Goal: Transaction & Acquisition: Purchase product/service

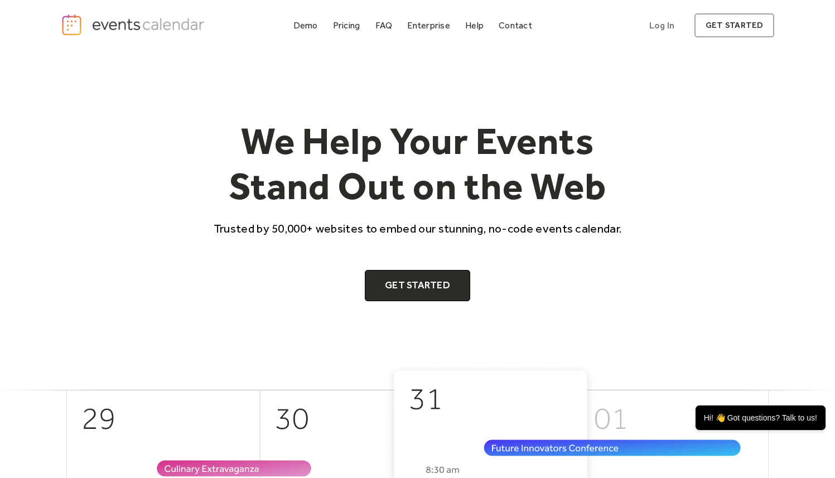
click at [349, 118] on div "We Help Your Events Stand Out on the Web Trusted by 50,000+ websites to embed o…" at bounding box center [418, 207] width 714 height 312
click at [350, 28] on div "Pricing" at bounding box center [346, 25] width 27 height 6
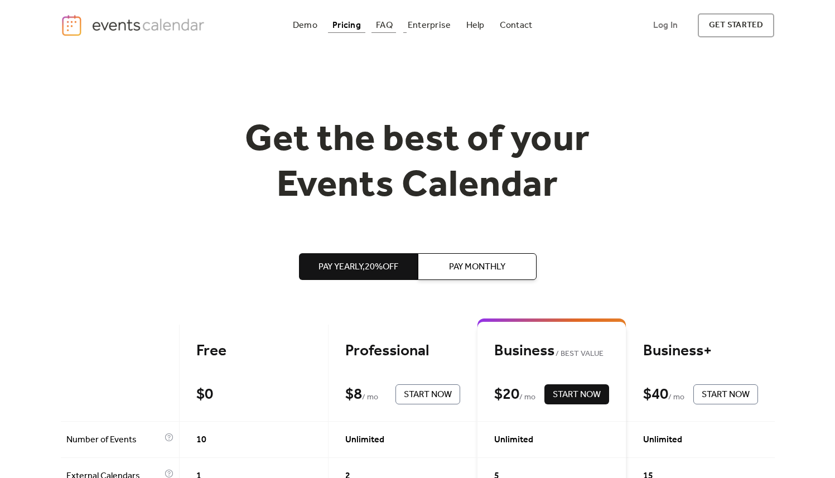
click at [390, 28] on div "FAQ" at bounding box center [384, 25] width 17 height 6
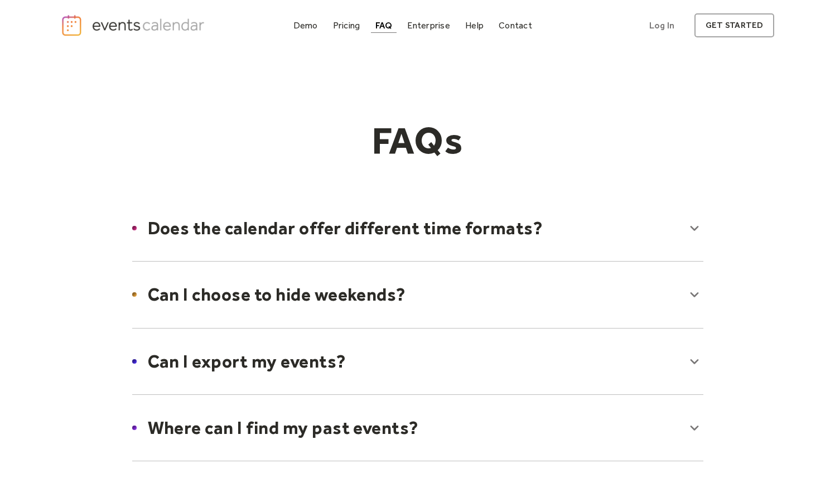
click at [436, 22] on div "Enterprise" at bounding box center [428, 25] width 42 height 6
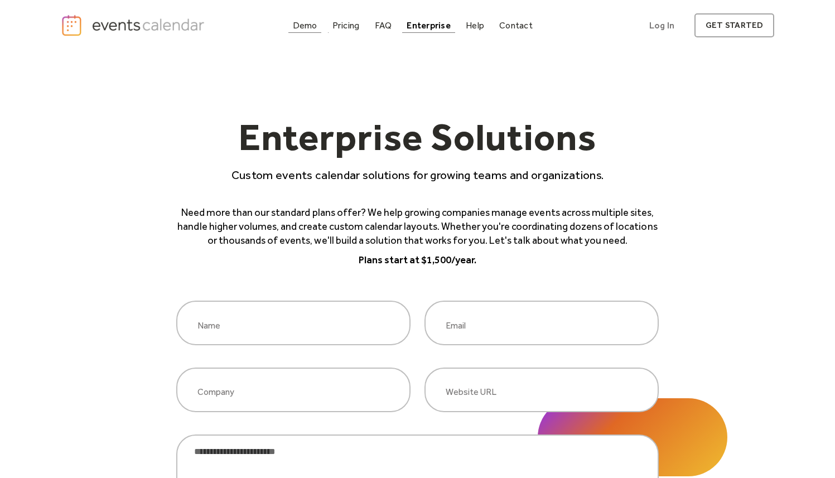
click at [317, 23] on div "Demo" at bounding box center [305, 25] width 25 height 6
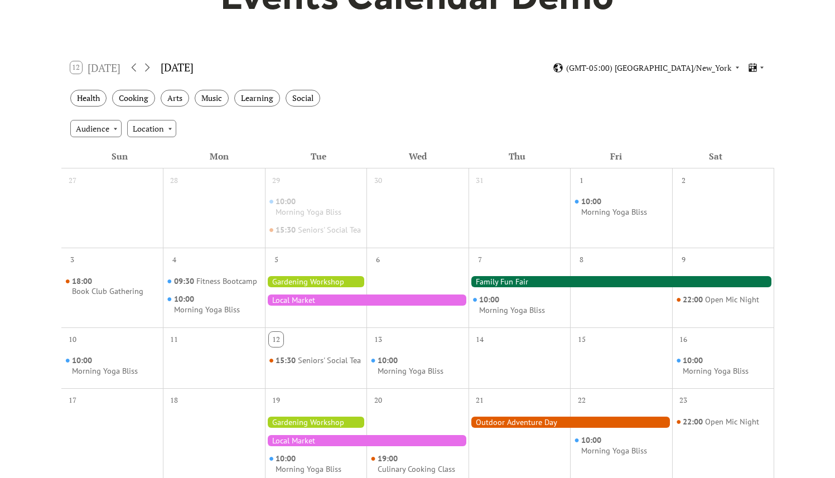
scroll to position [161, 0]
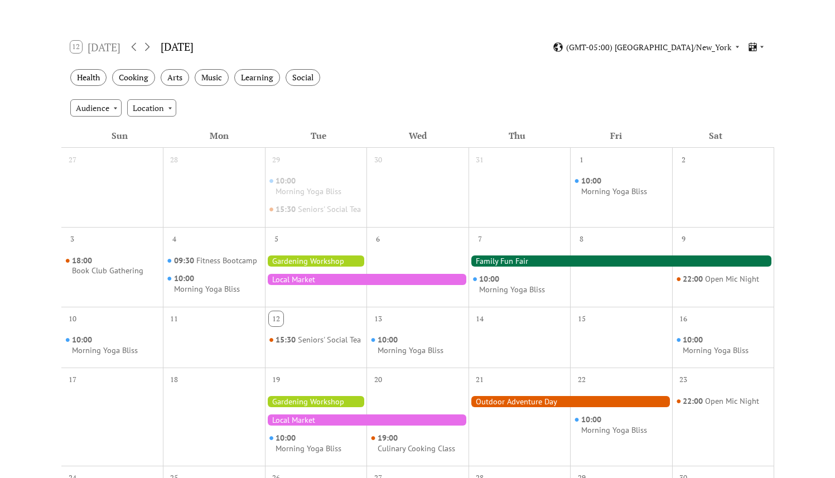
click at [518, 267] on div at bounding box center [621, 260] width 306 height 11
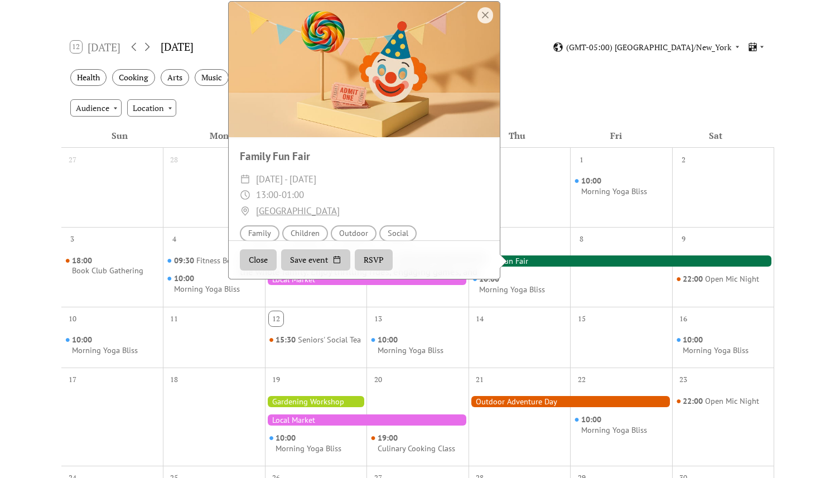
click at [547, 93] on div "Audience Location" at bounding box center [417, 108] width 713 height 30
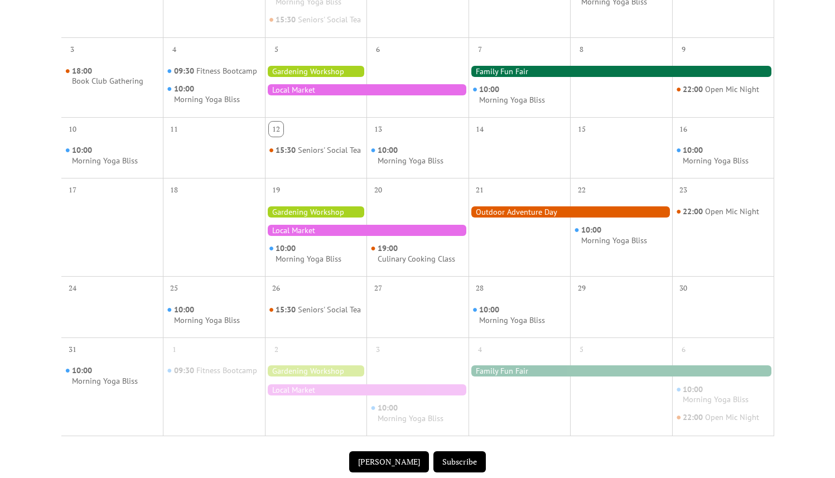
scroll to position [0, 0]
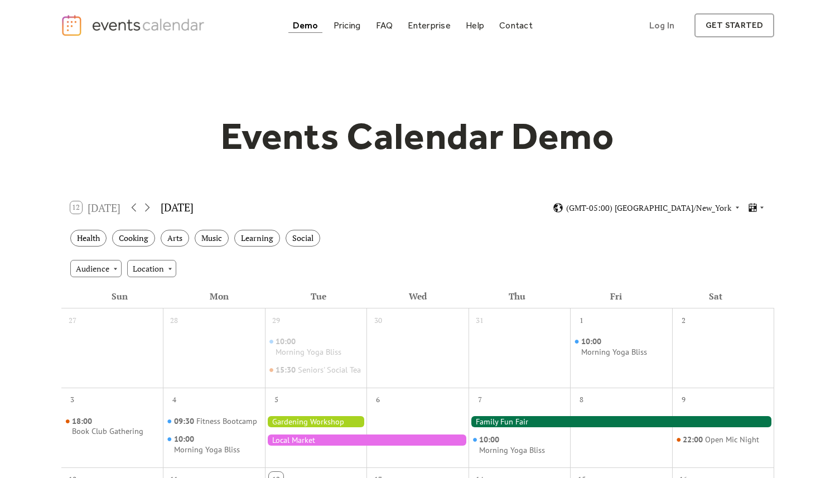
click at [548, 124] on h1 "Events Calendar Demo" at bounding box center [418, 136] width 428 height 46
click at [413, 61] on div "Events Calendar Demo Loading the Events Calendar..." at bounding box center [418, 471] width 714 height 841
click at [347, 26] on div "Pricing" at bounding box center [346, 25] width 27 height 6
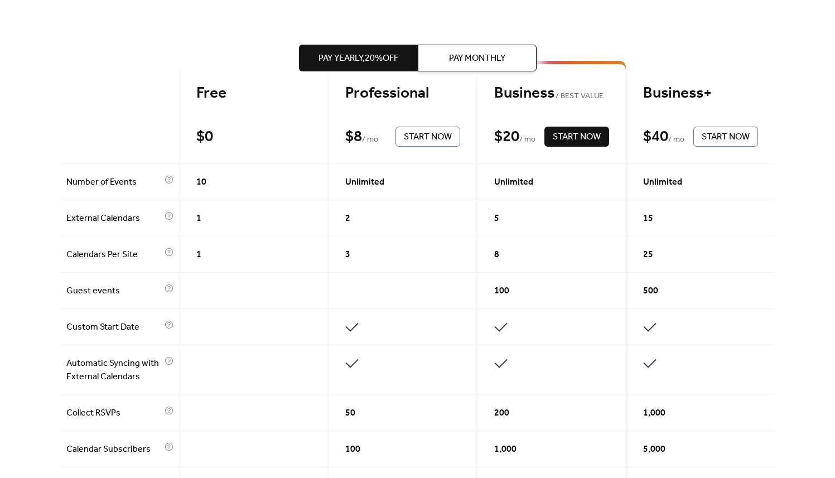
scroll to position [308, 0]
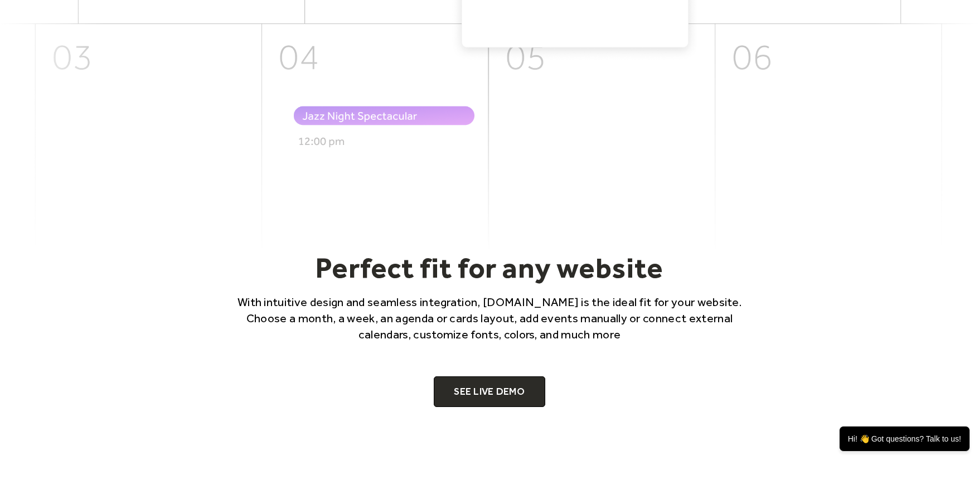
scroll to position [590, 0]
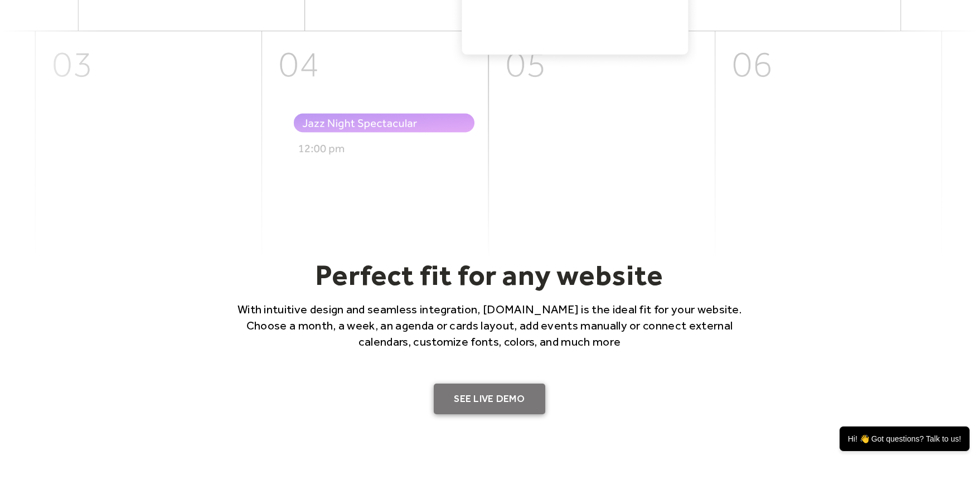
click at [477, 389] on link "SEE LIVE DEMO" at bounding box center [490, 399] width 112 height 31
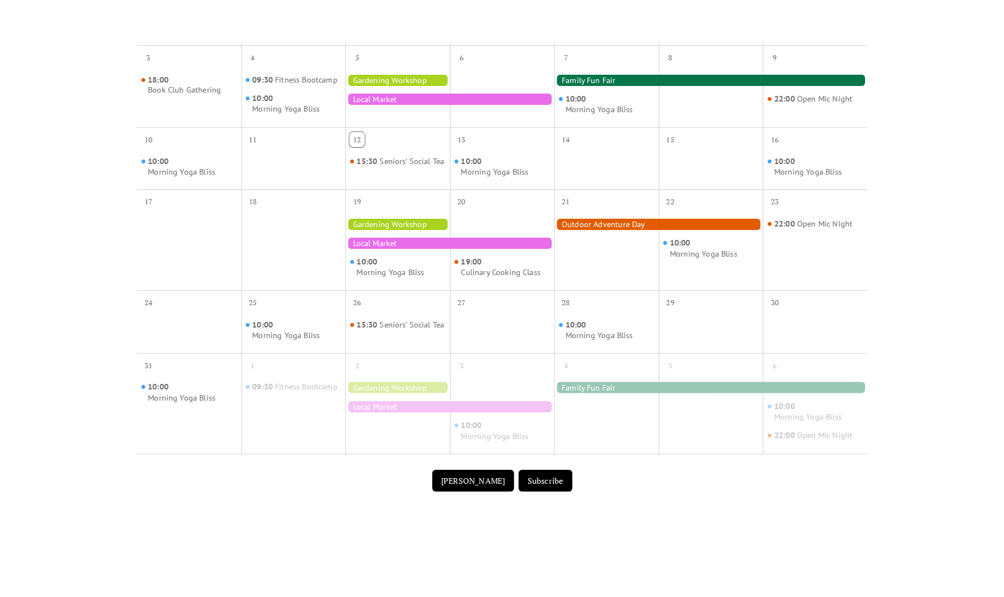
scroll to position [486, 0]
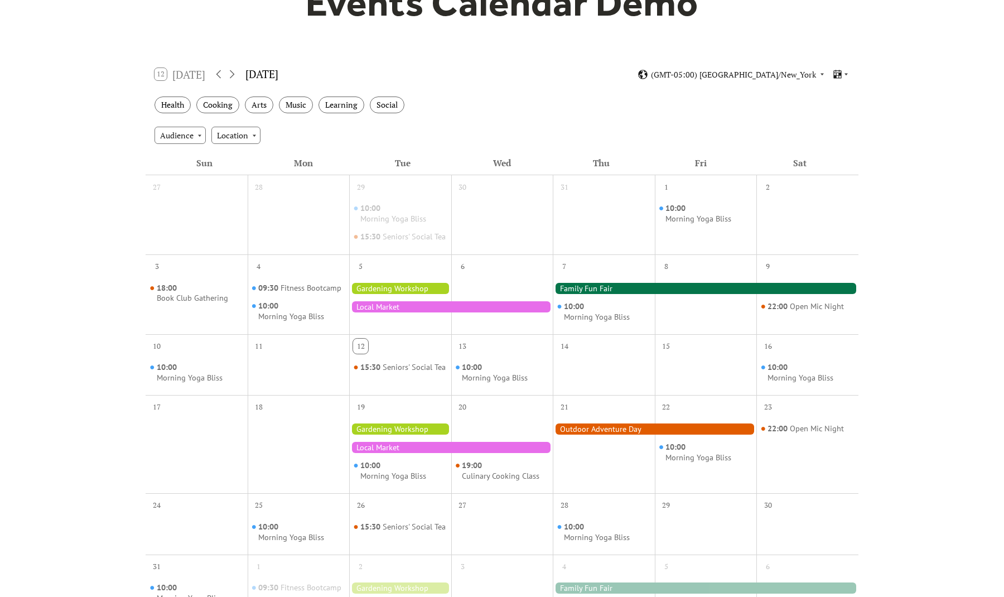
scroll to position [128, 0]
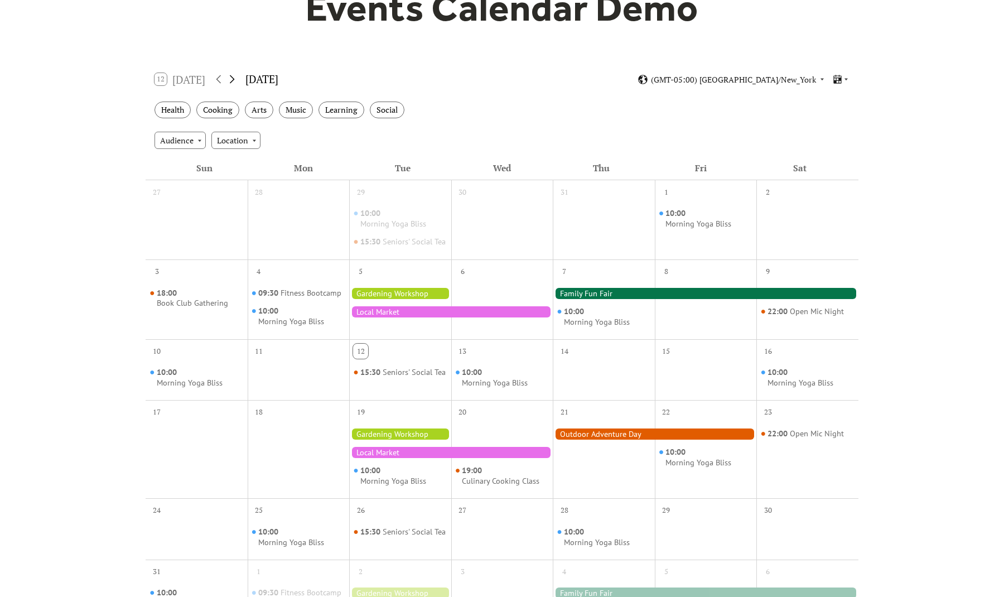
click at [234, 78] on icon at bounding box center [232, 79] width 5 height 8
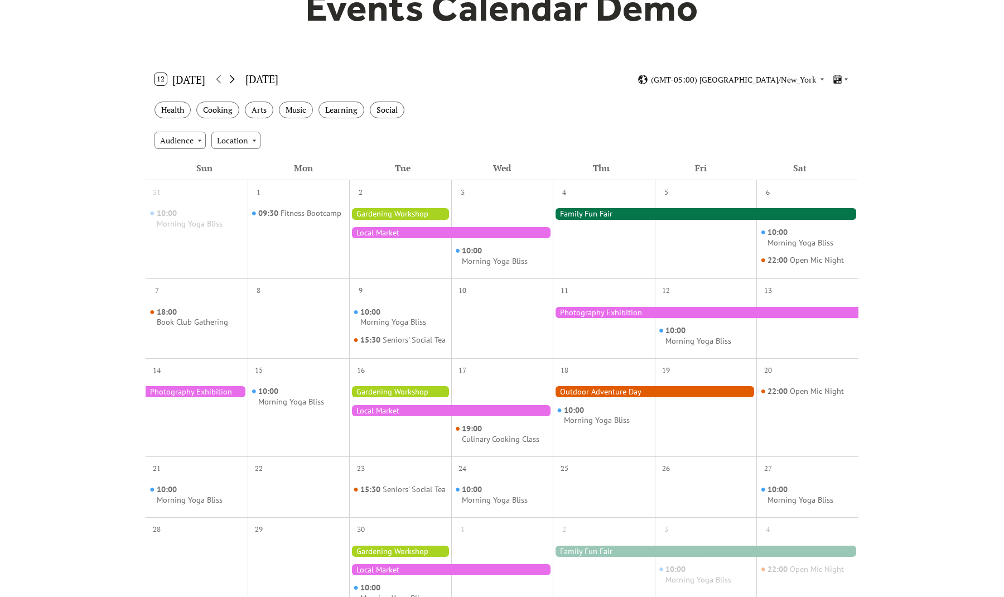
click at [234, 78] on icon at bounding box center [232, 79] width 5 height 8
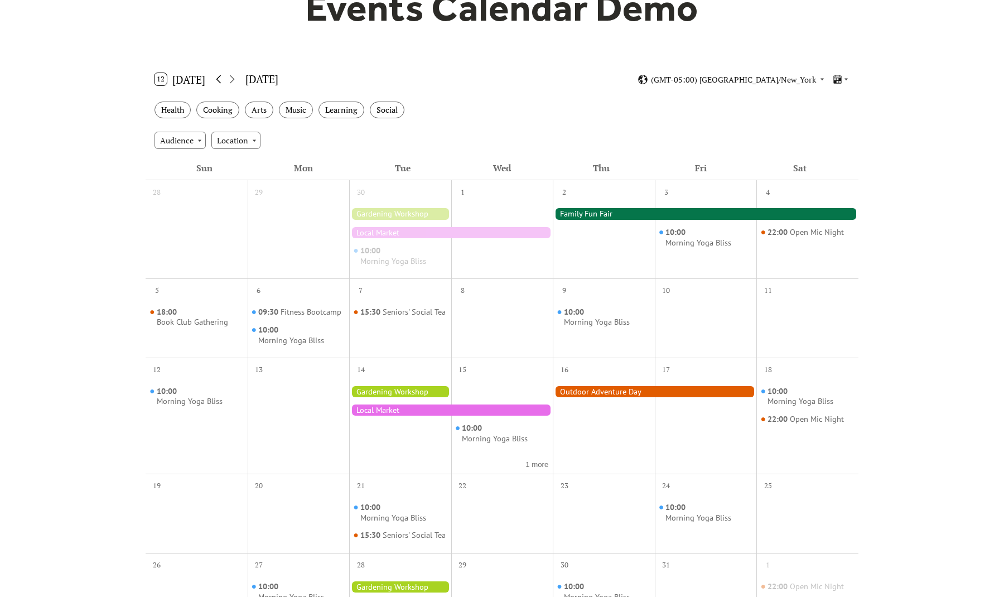
click at [217, 80] on icon at bounding box center [218, 78] width 13 height 13
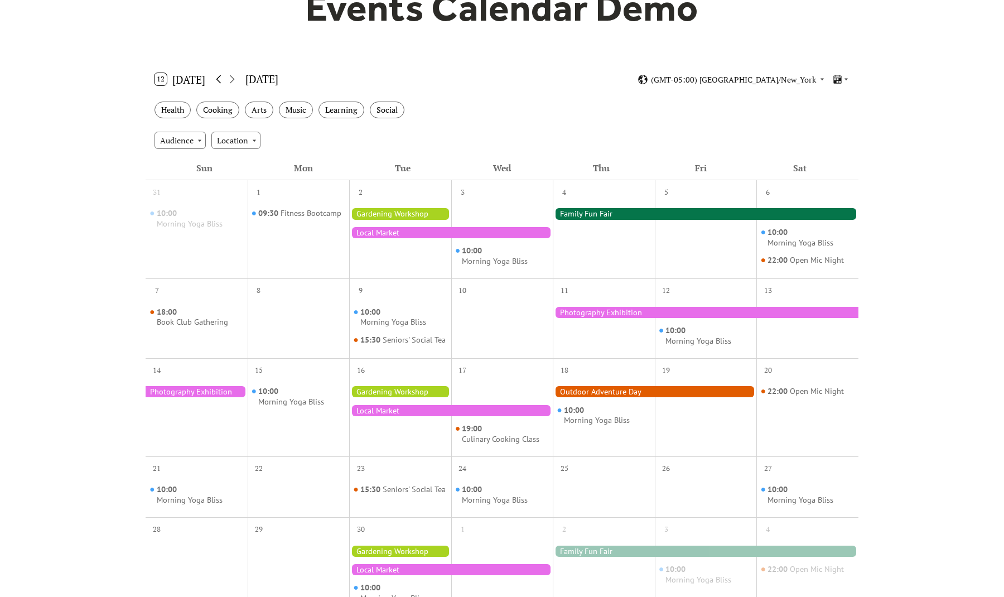
click at [217, 80] on icon at bounding box center [218, 78] width 13 height 13
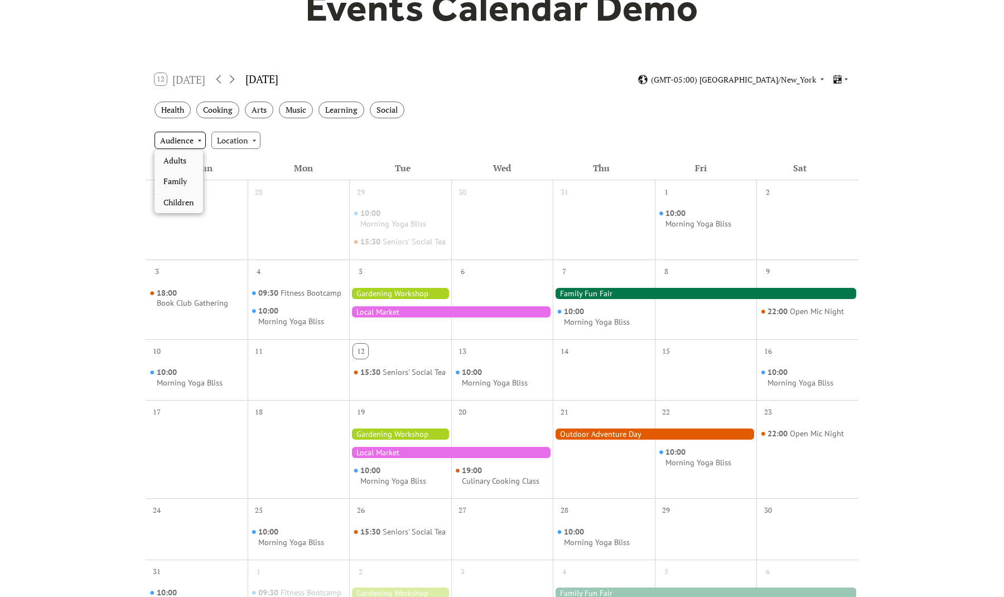
click at [197, 141] on div "Audience" at bounding box center [179, 140] width 51 height 17
click at [257, 142] on div "Location" at bounding box center [235, 140] width 49 height 17
click at [114, 73] on div "Events Calendar Demo Loading the Events Calendar..." at bounding box center [502, 342] width 1004 height 841
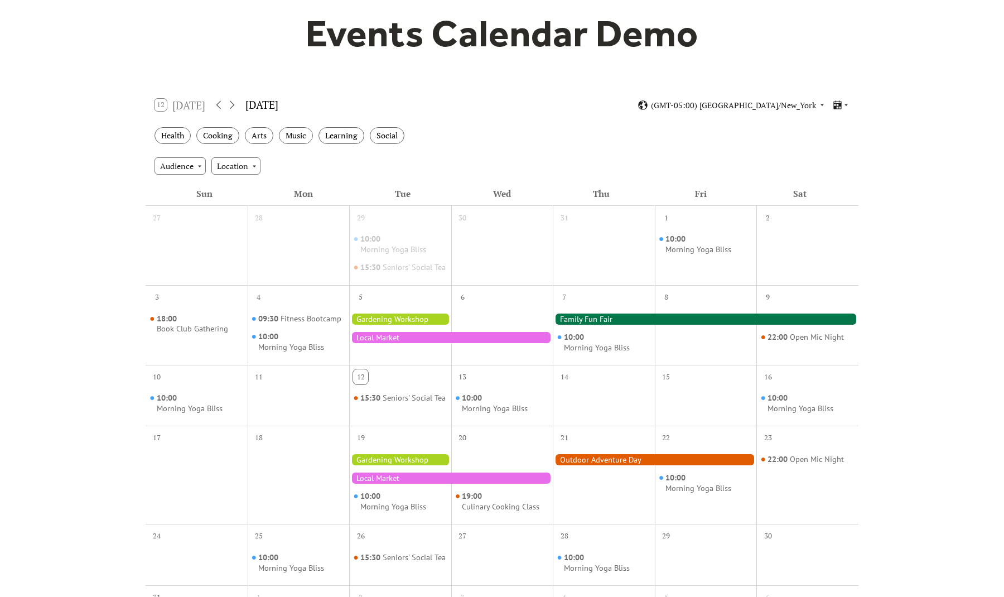
scroll to position [0, 0]
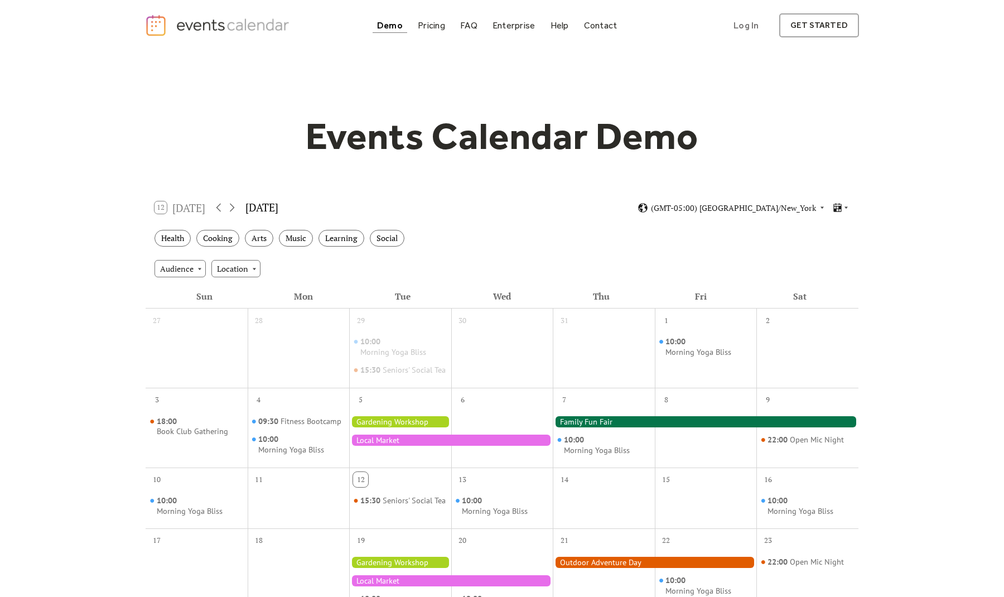
click at [436, 108] on div "Events Calendar Demo Loading the Events Calendar..." at bounding box center [502, 471] width 714 height 841
click at [428, 25] on div "Pricing" at bounding box center [431, 25] width 27 height 6
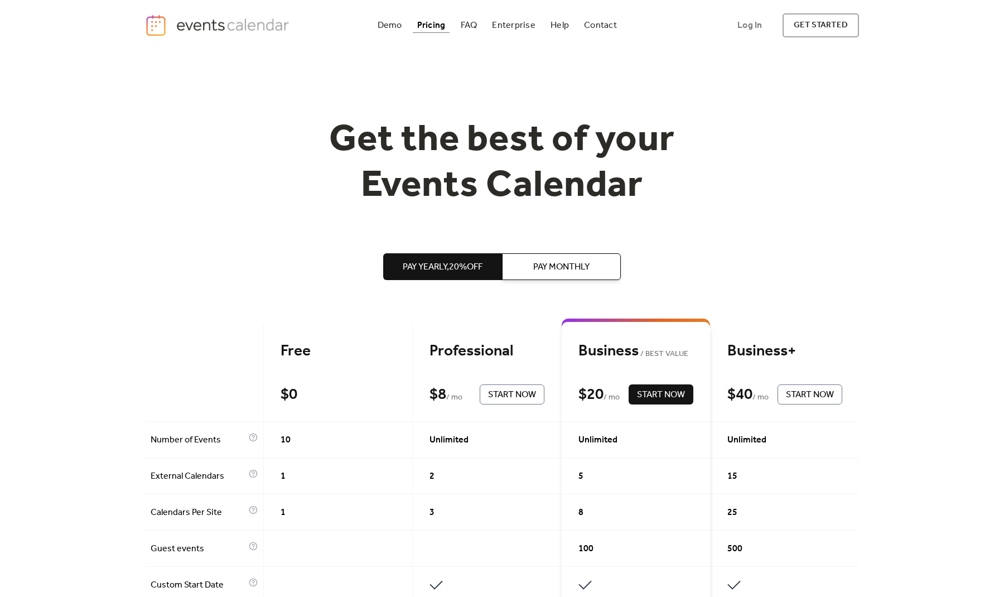
click at [375, 22] on link "Demo" at bounding box center [389, 25] width 33 height 15
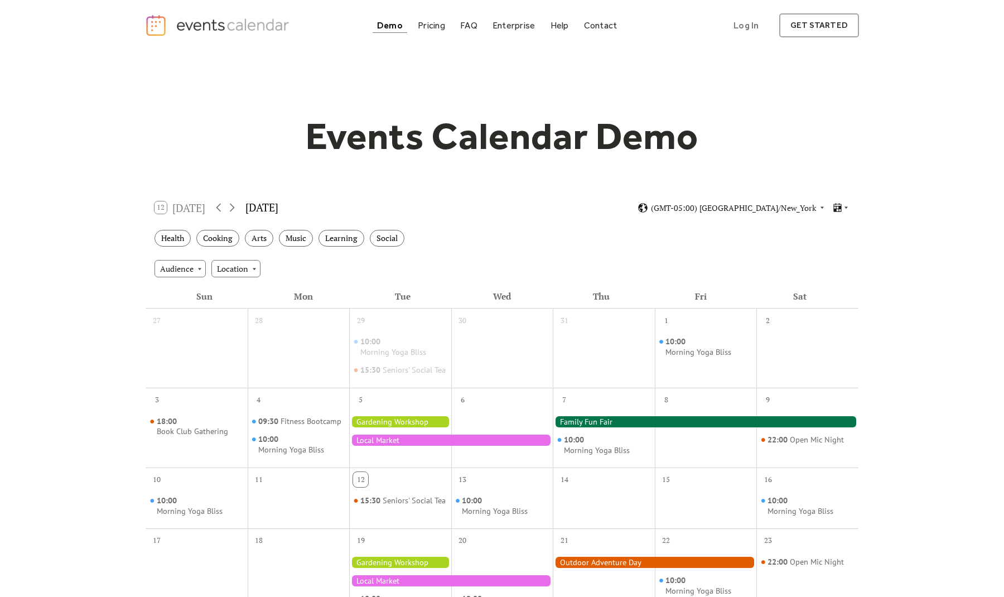
click at [246, 21] on img "home" at bounding box center [218, 25] width 147 height 23
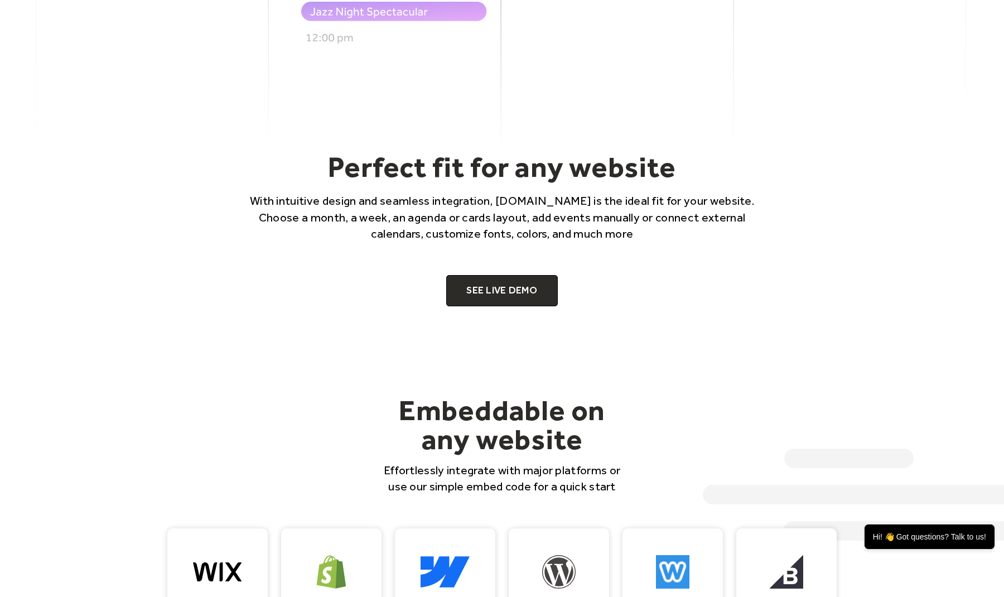
scroll to position [950, 0]
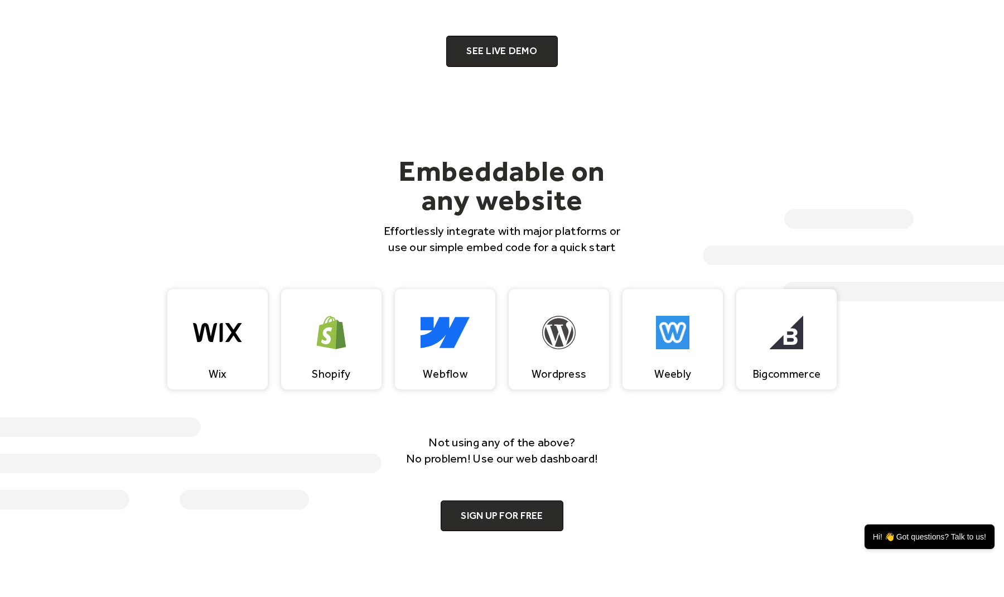
click at [323, 215] on div "Embeddable on any website Effortlessly integrate with major platforms or use ou…" at bounding box center [502, 205] width 714 height 99
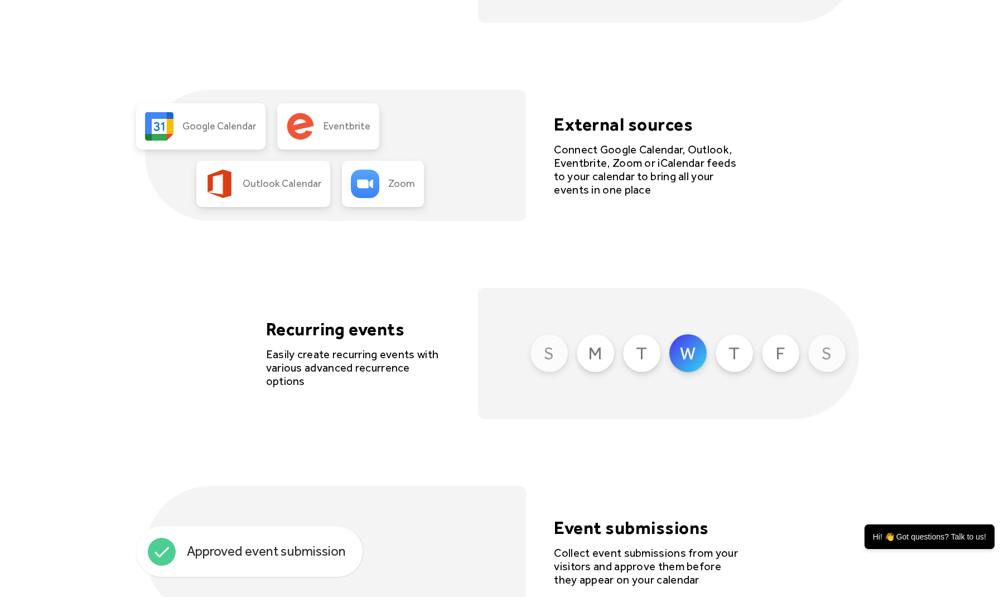
scroll to position [2598, 0]
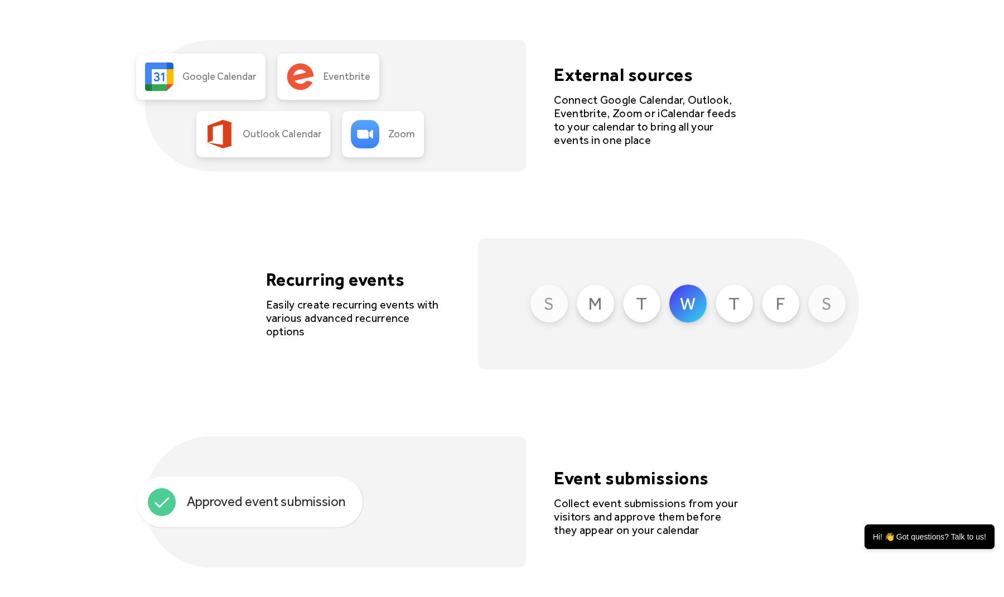
click at [323, 215] on div "Month Week [GEOGRAPHIC_DATA] cards Flexible layouts Choose from 4 different lay…" at bounding box center [502, 204] width 714 height 1121
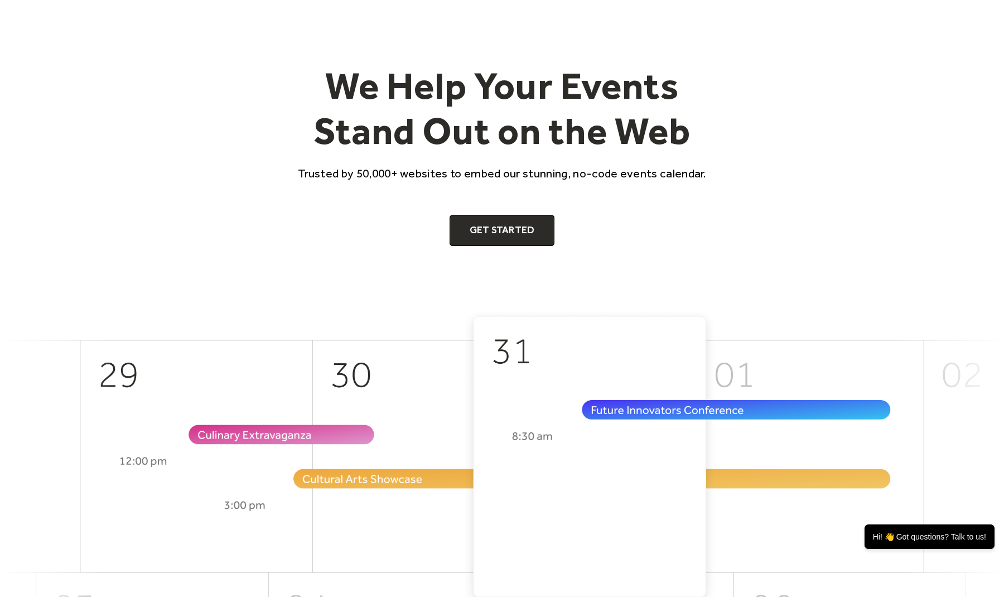
scroll to position [0, 0]
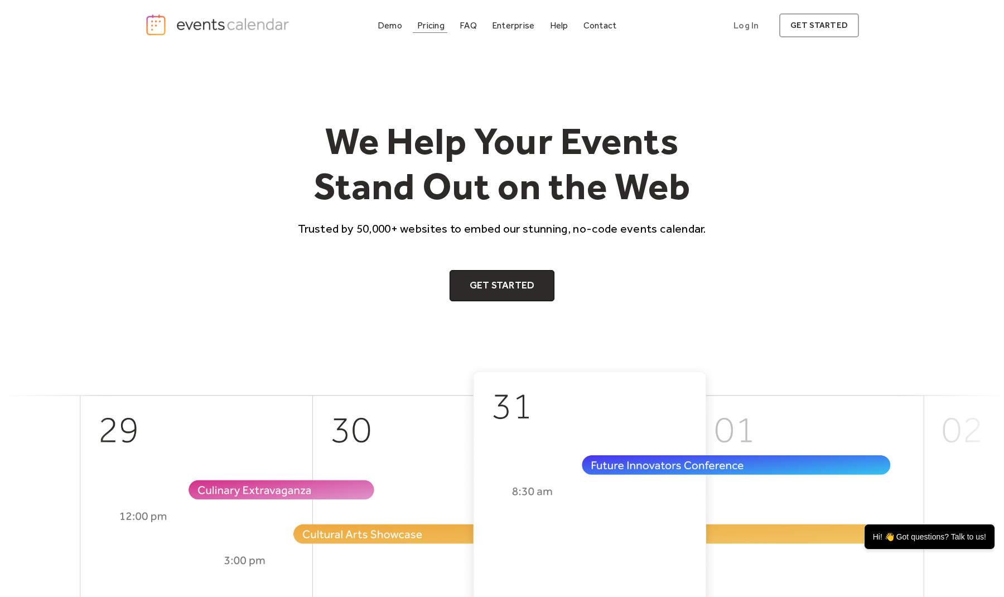
click at [436, 31] on link "Pricing" at bounding box center [431, 25] width 36 height 15
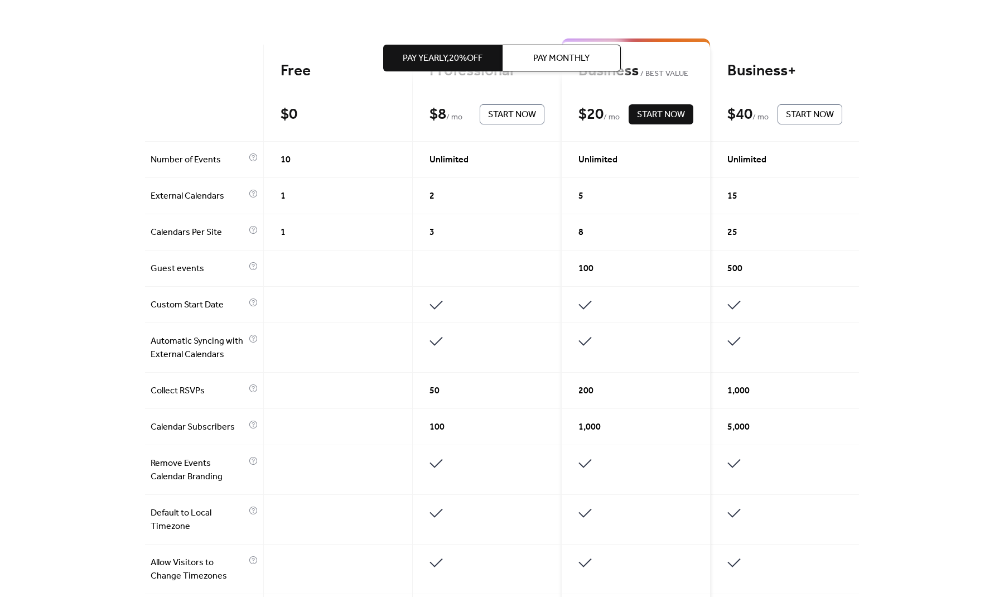
scroll to position [296, 0]
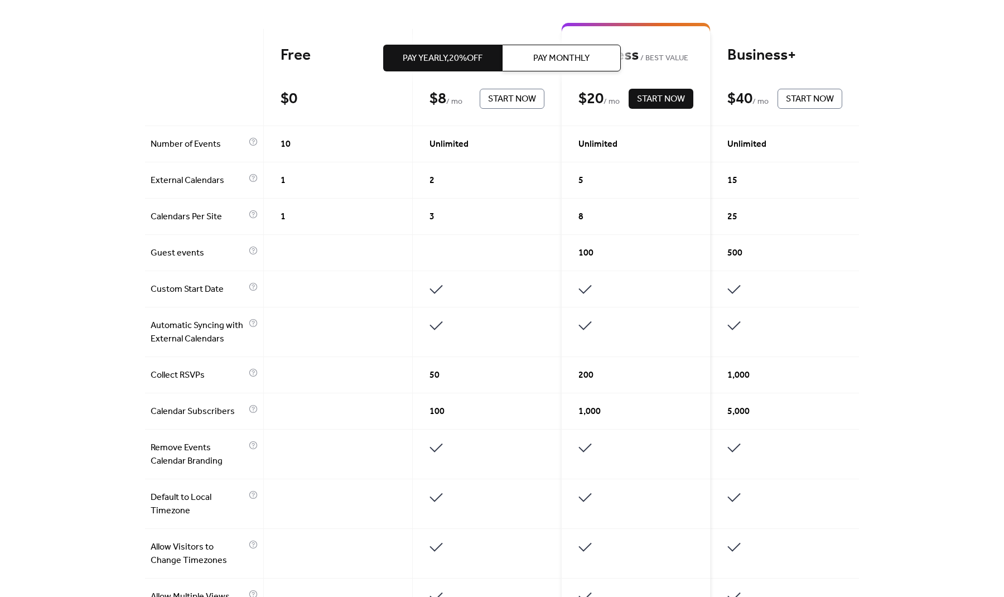
click at [298, 206] on div "1" at bounding box center [338, 217] width 149 height 36
click at [297, 140] on div "10" at bounding box center [338, 144] width 149 height 36
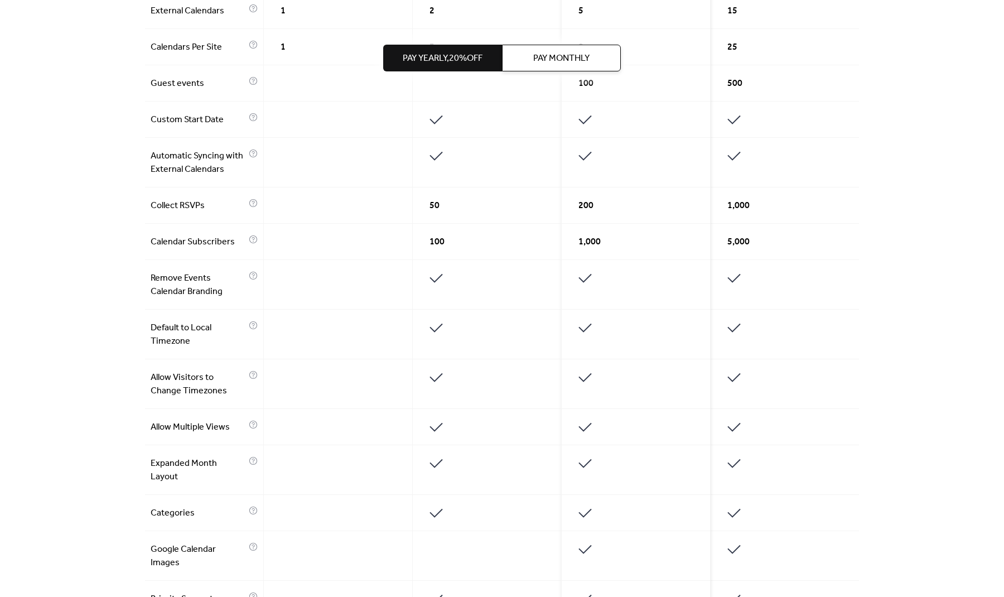
scroll to position [0, 0]
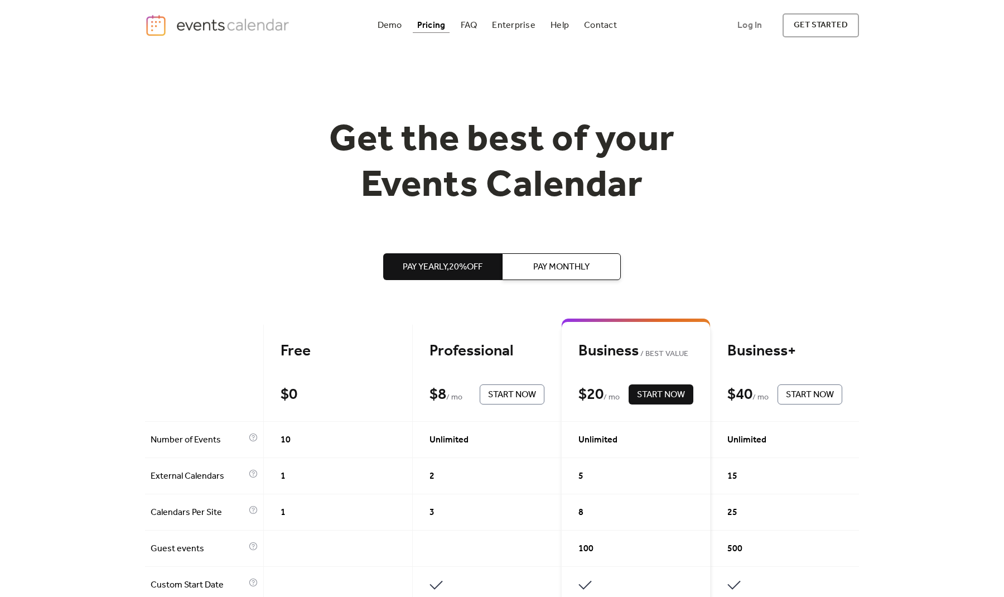
click at [302, 142] on h1 "Get the best of your Events Calendar" at bounding box center [502, 163] width 428 height 91
drag, startPoint x: 784, startPoint y: 88, endPoint x: 756, endPoint y: 124, distance: 45.0
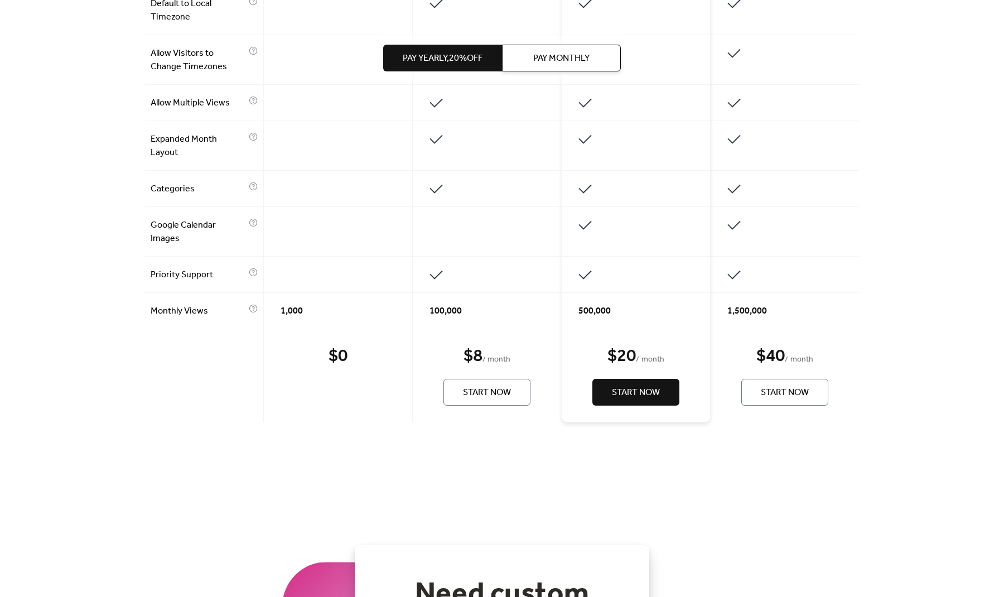
scroll to position [895, 0]
